Goal: Information Seeking & Learning: Find specific fact

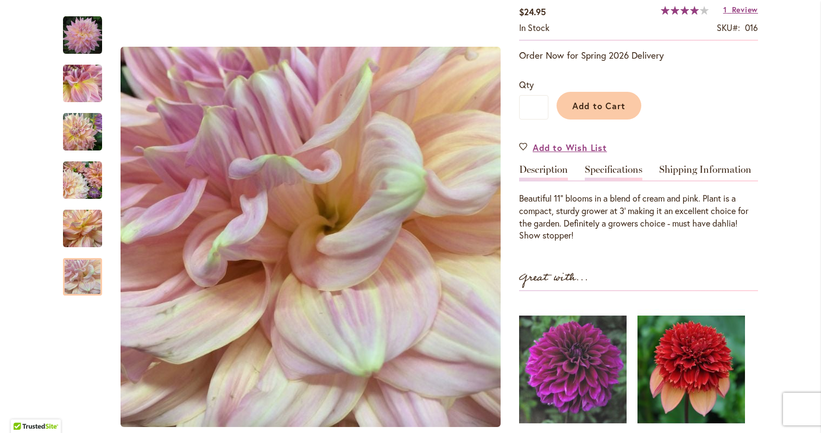
click at [618, 180] on link "Specifications" at bounding box center [614, 172] width 58 height 16
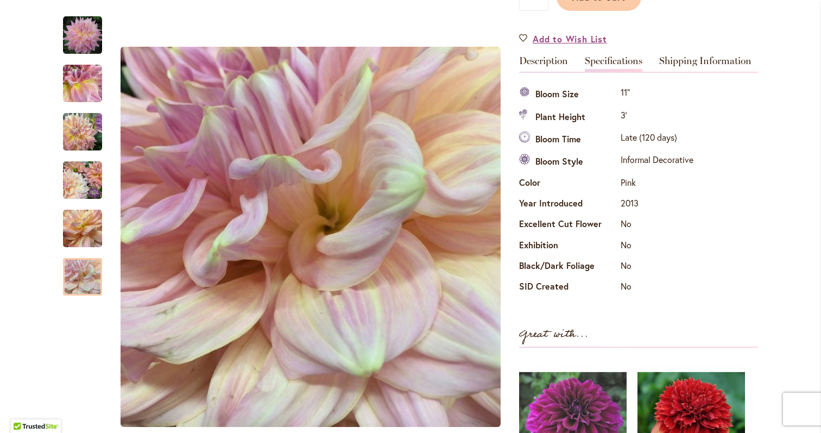
scroll to position [301, 0]
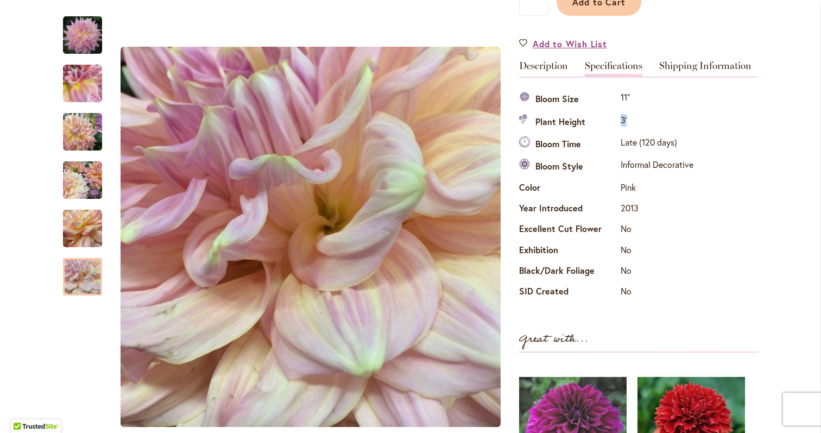
drag, startPoint x: 627, startPoint y: 149, endPoint x: 620, endPoint y: 149, distance: 7.1
click at [620, 133] on td "3'" at bounding box center [657, 122] width 78 height 22
copy td "3'"
click at [591, 199] on th "Color" at bounding box center [568, 188] width 99 height 21
click at [641, 178] on td "Informal Decorative" at bounding box center [657, 167] width 78 height 22
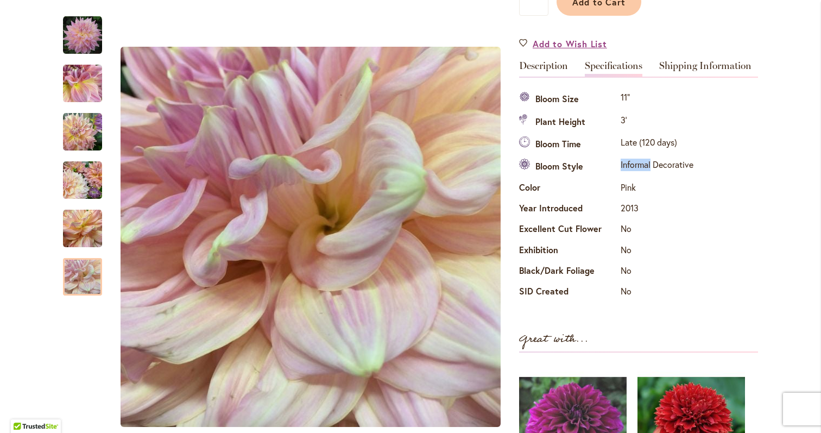
click at [641, 178] on td "Informal Decorative" at bounding box center [657, 167] width 78 height 22
copy tbody "Informal Decorative"
click at [698, 258] on div "Specifications Bloom Size 11" Plant Height 3' Bloom Time Late (120 days) Bloom …" at bounding box center [638, 195] width 239 height 214
